Goal: Book appointment/travel/reservation

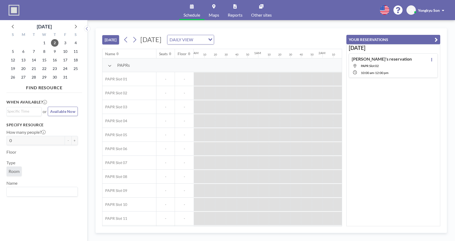
click at [407, 58] on div "[PERSON_NAME]'s reservation [GEOGRAPHIC_DATA] 02 10:00 AM - 12:00 PM" at bounding box center [393, 65] width 89 height 24
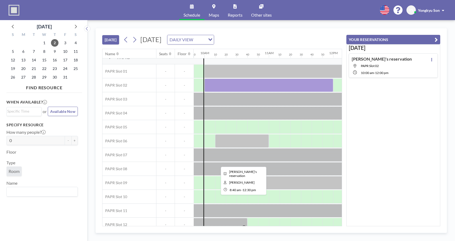
scroll to position [0, 634]
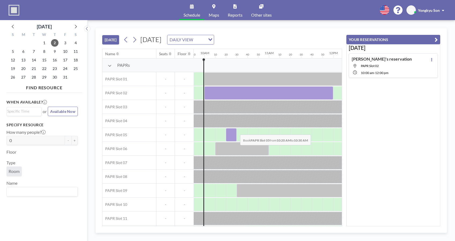
drag, startPoint x: 227, startPoint y: 131, endPoint x: 236, endPoint y: 131, distance: 8.9
click at [236, 131] on div at bounding box center [231, 134] width 11 height 13
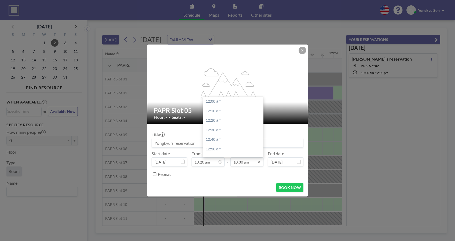
scroll to position [602, 0]
click at [248, 162] on input "10:30 am" at bounding box center [247, 162] width 33 height 9
click at [241, 163] on input "10:30 am" at bounding box center [247, 162] width 33 height 9
drag, startPoint x: 245, startPoint y: 163, endPoint x: 224, endPoint y: 162, distance: 21.0
click at [224, 162] on div "Start date [DATE] From 10:20 am - To 10:30 am 12:00 am 12:10 am 12:20 am 12:30 …" at bounding box center [228, 159] width 152 height 16
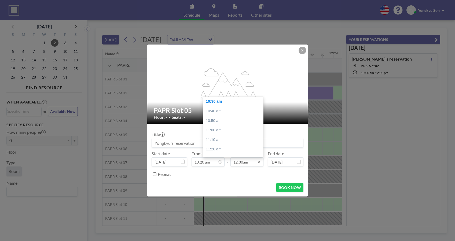
click at [251, 163] on input "12:30am" at bounding box center [247, 162] width 33 height 9
click at [222, 144] on div "12:30 pm" at bounding box center [235, 145] width 64 height 10
type input "12:30 pm"
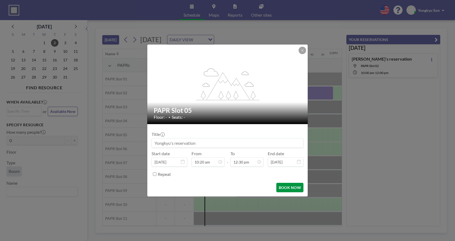
scroll to position [717, 0]
click at [288, 188] on button "BOOK NOW" at bounding box center [290, 187] width 27 height 9
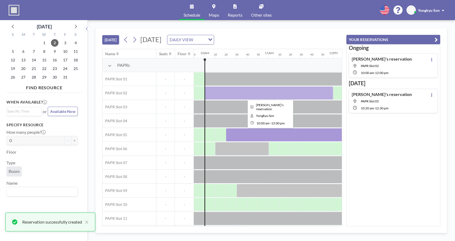
click at [259, 95] on div at bounding box center [269, 92] width 129 height 13
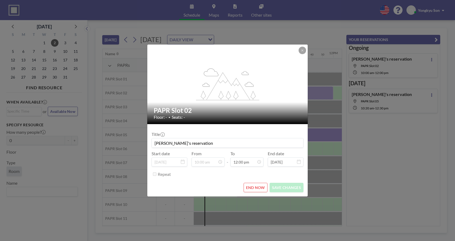
click at [253, 186] on button "END NOW" at bounding box center [256, 187] width 24 height 9
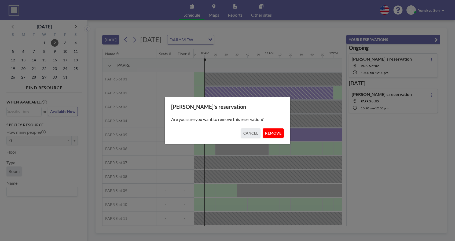
click at [277, 131] on button "REMOVE" at bounding box center [273, 133] width 21 height 9
